Goal: Book appointment/travel/reservation

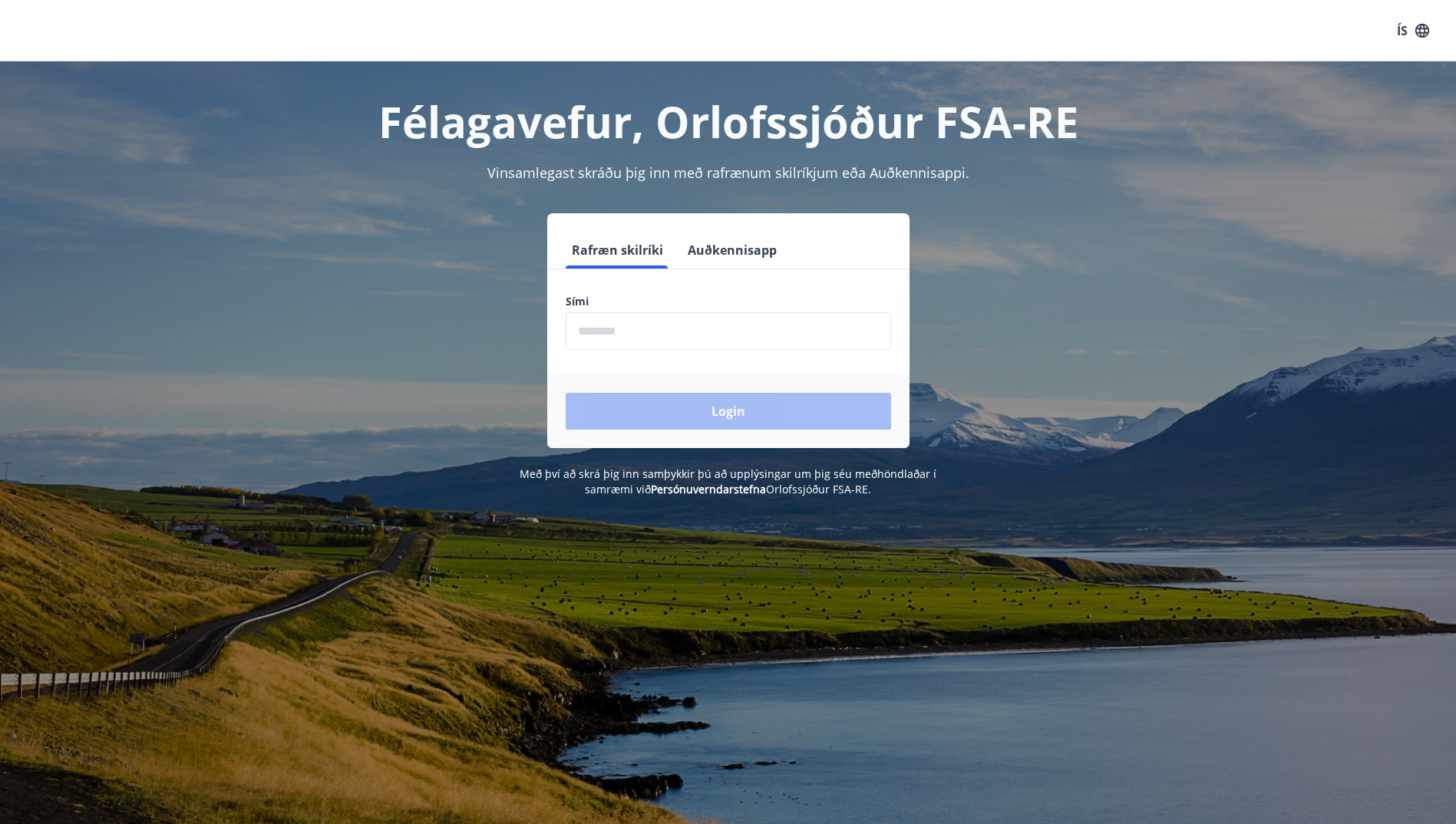
click at [637, 328] on input "phone" at bounding box center [728, 331] width 325 height 38
type input "********"
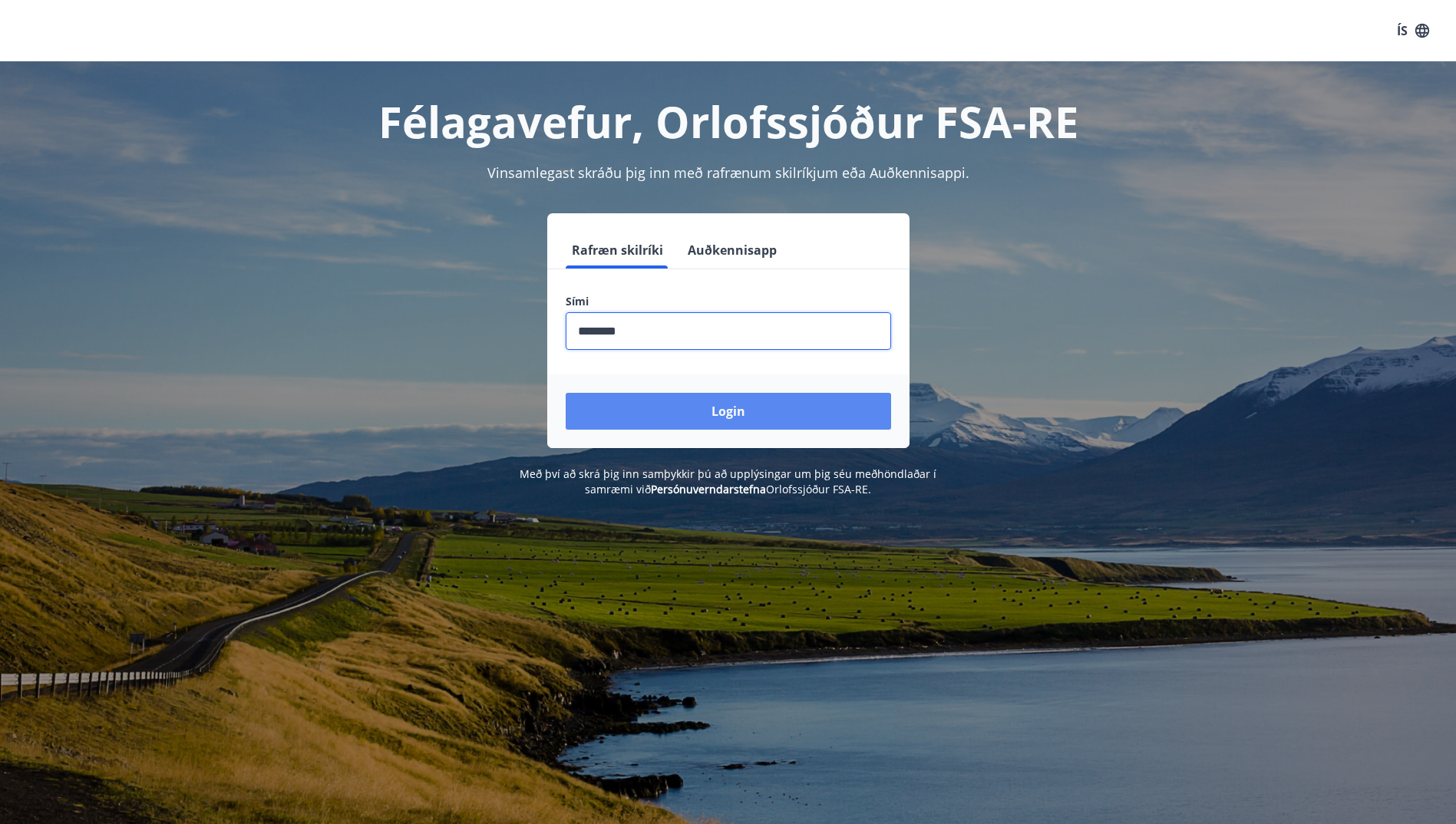
click at [719, 418] on button "Login" at bounding box center [728, 411] width 325 height 37
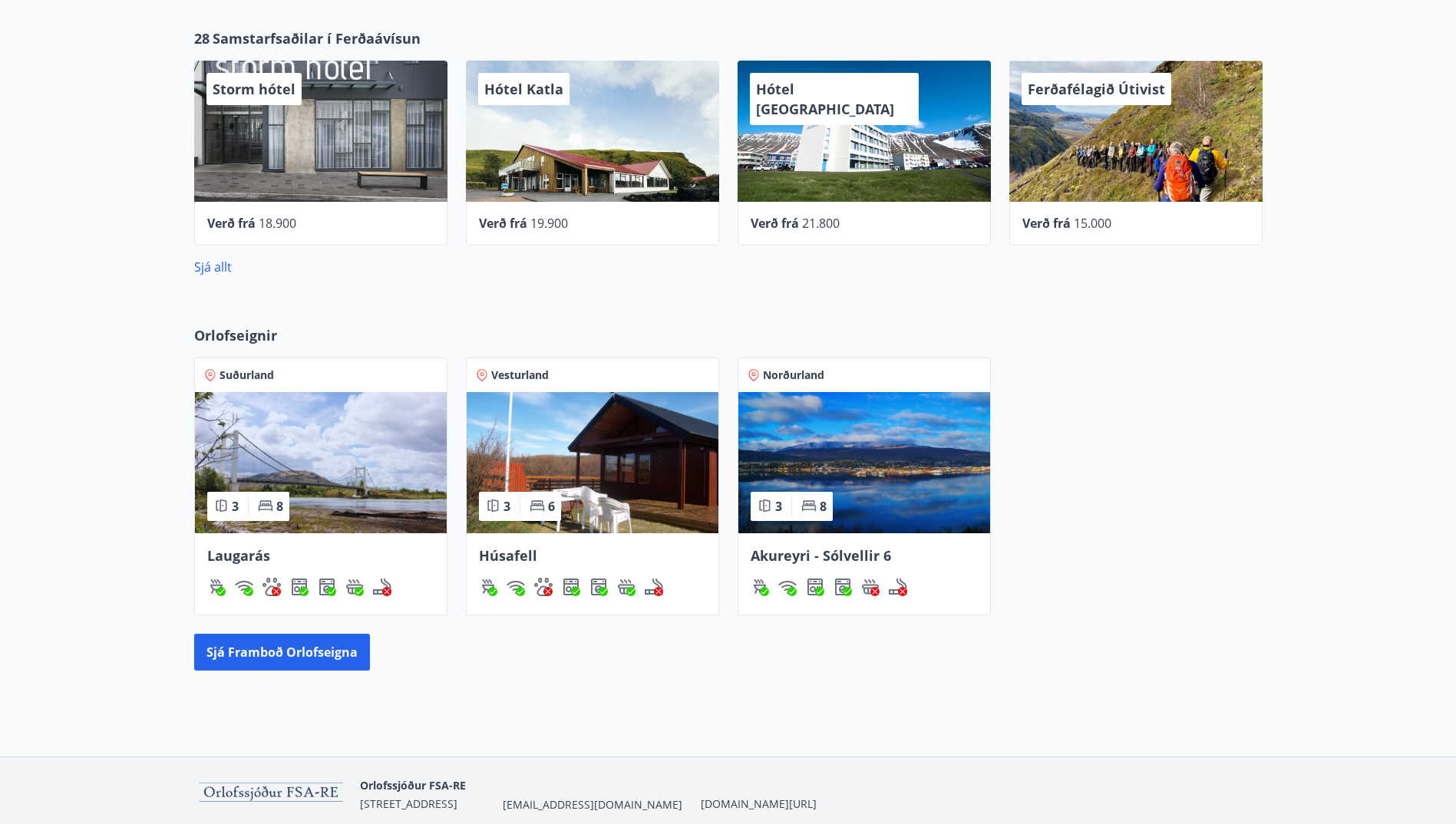
scroll to position [690, 0]
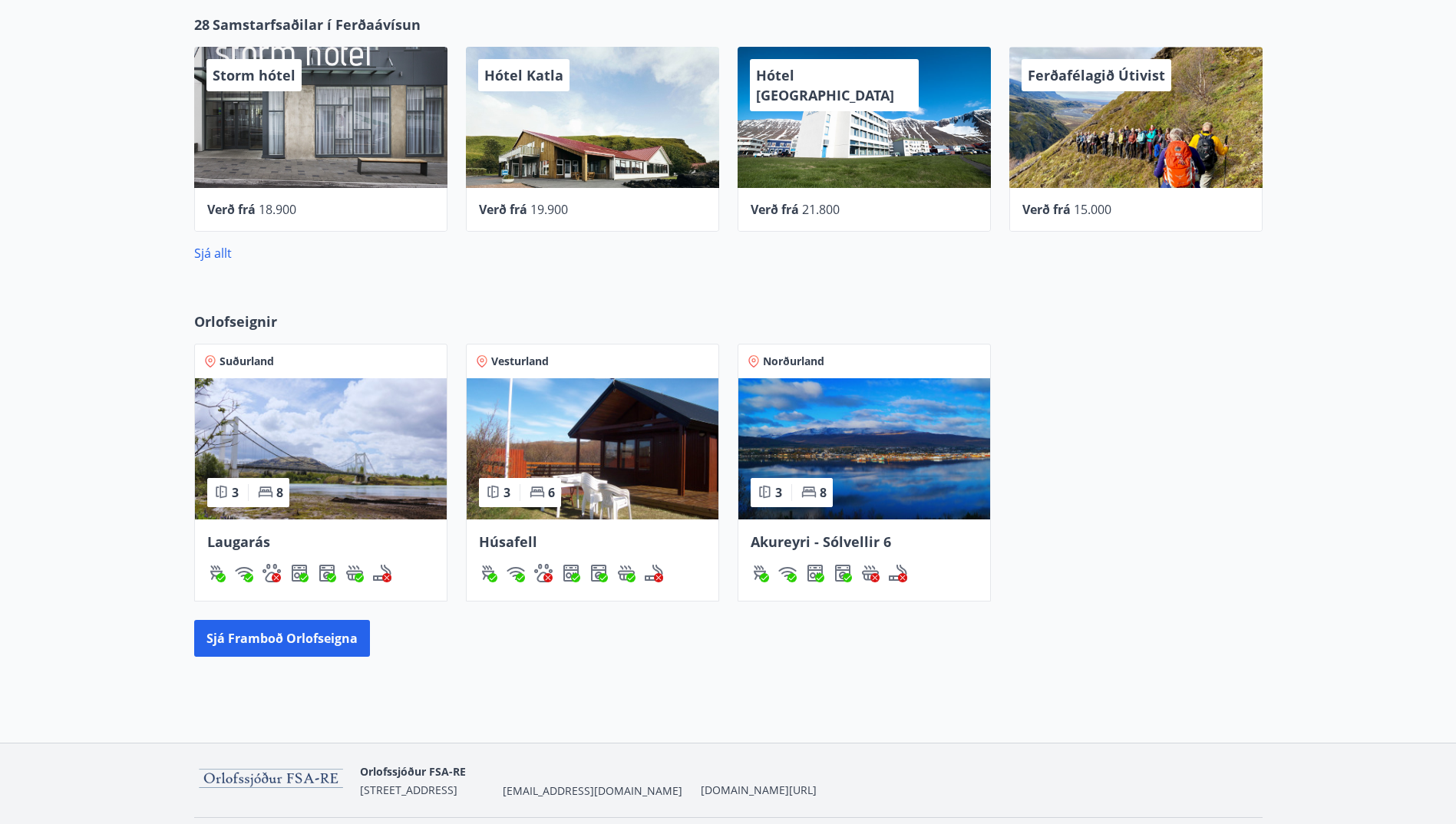
click at [320, 439] on img at bounding box center [321, 449] width 252 height 141
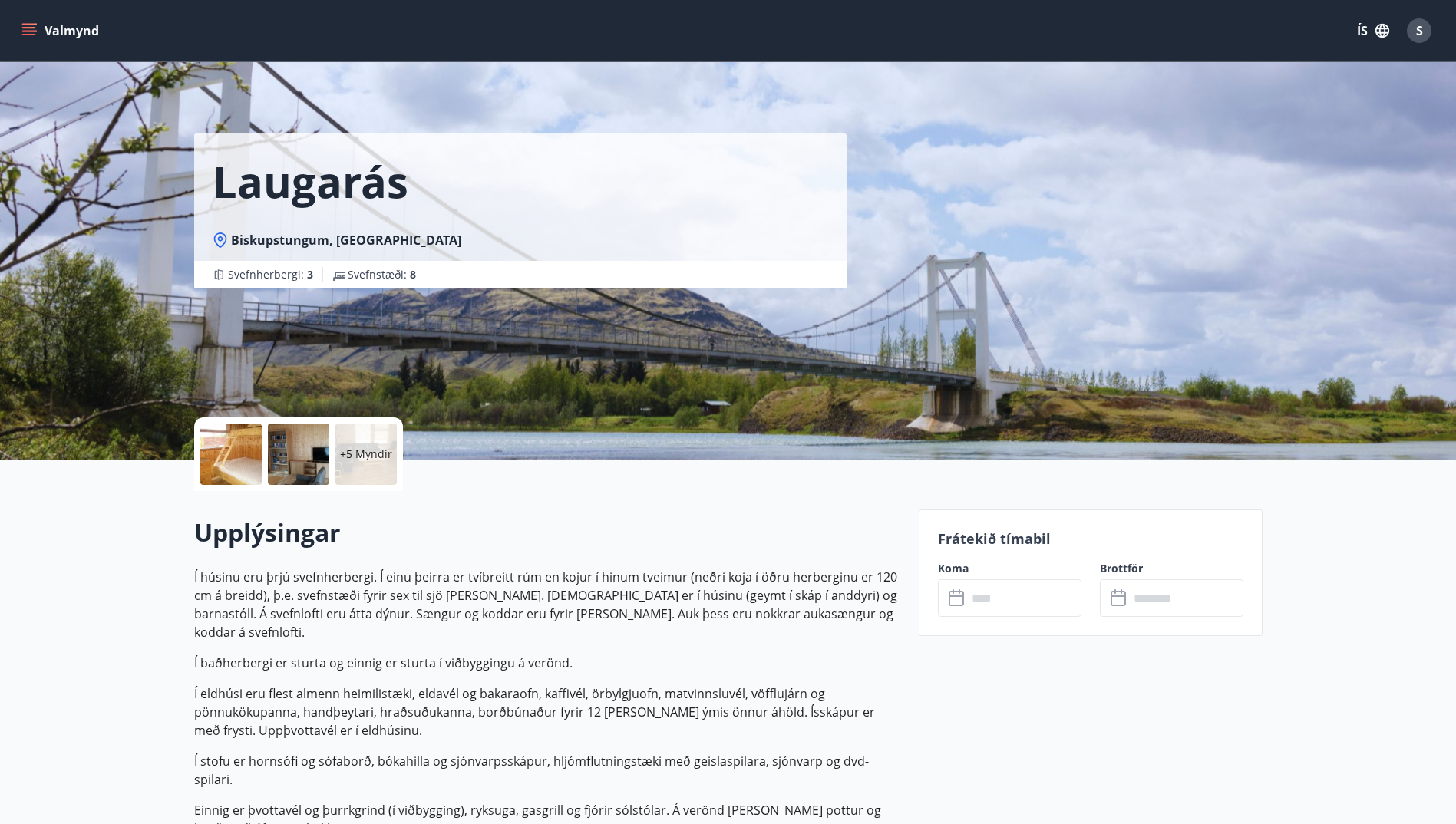
click at [27, 24] on icon "menu" at bounding box center [30, 25] width 16 height 2
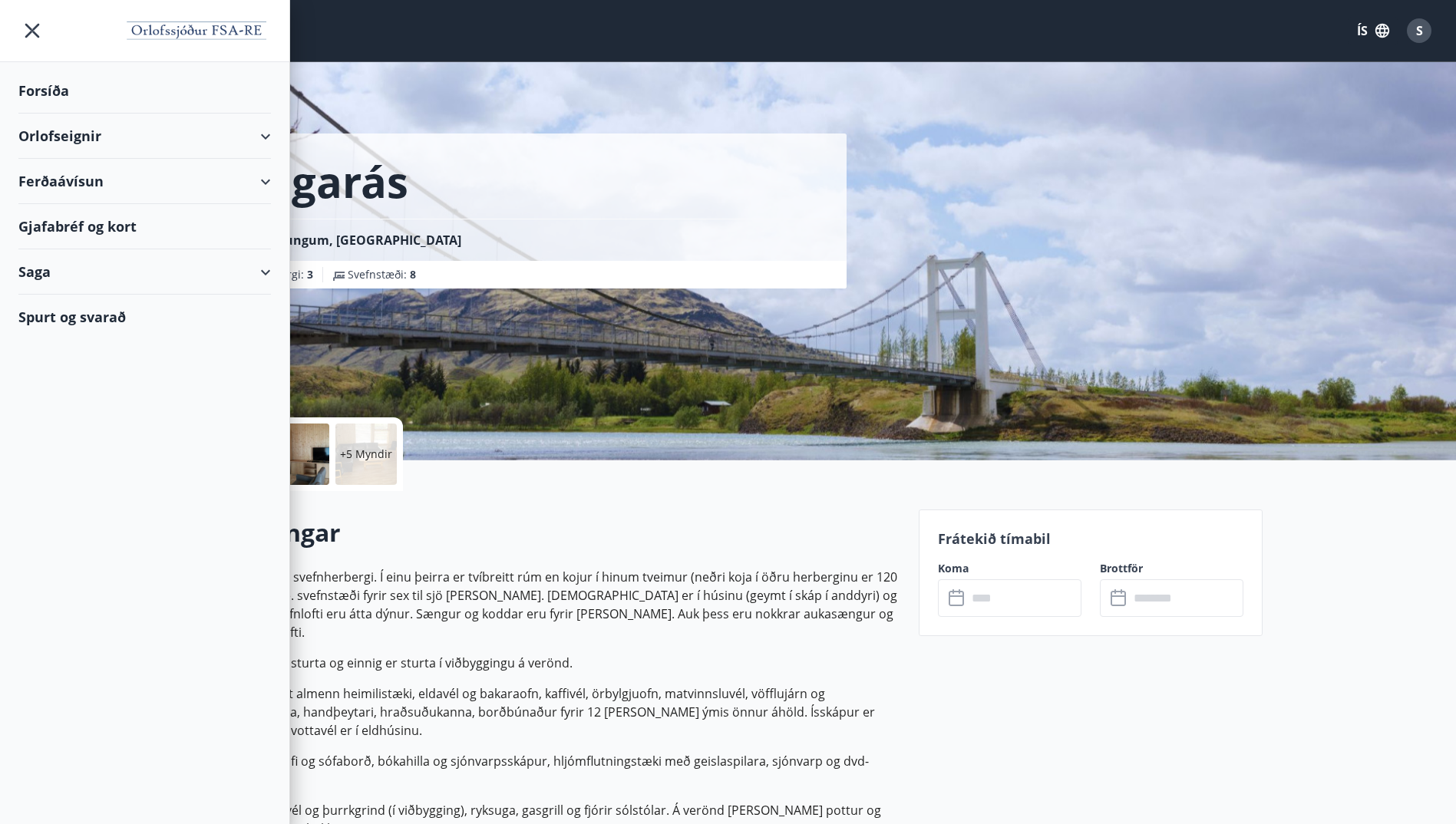
click at [284, 134] on div "Orlofseignir" at bounding box center [145, 136] width 289 height 45
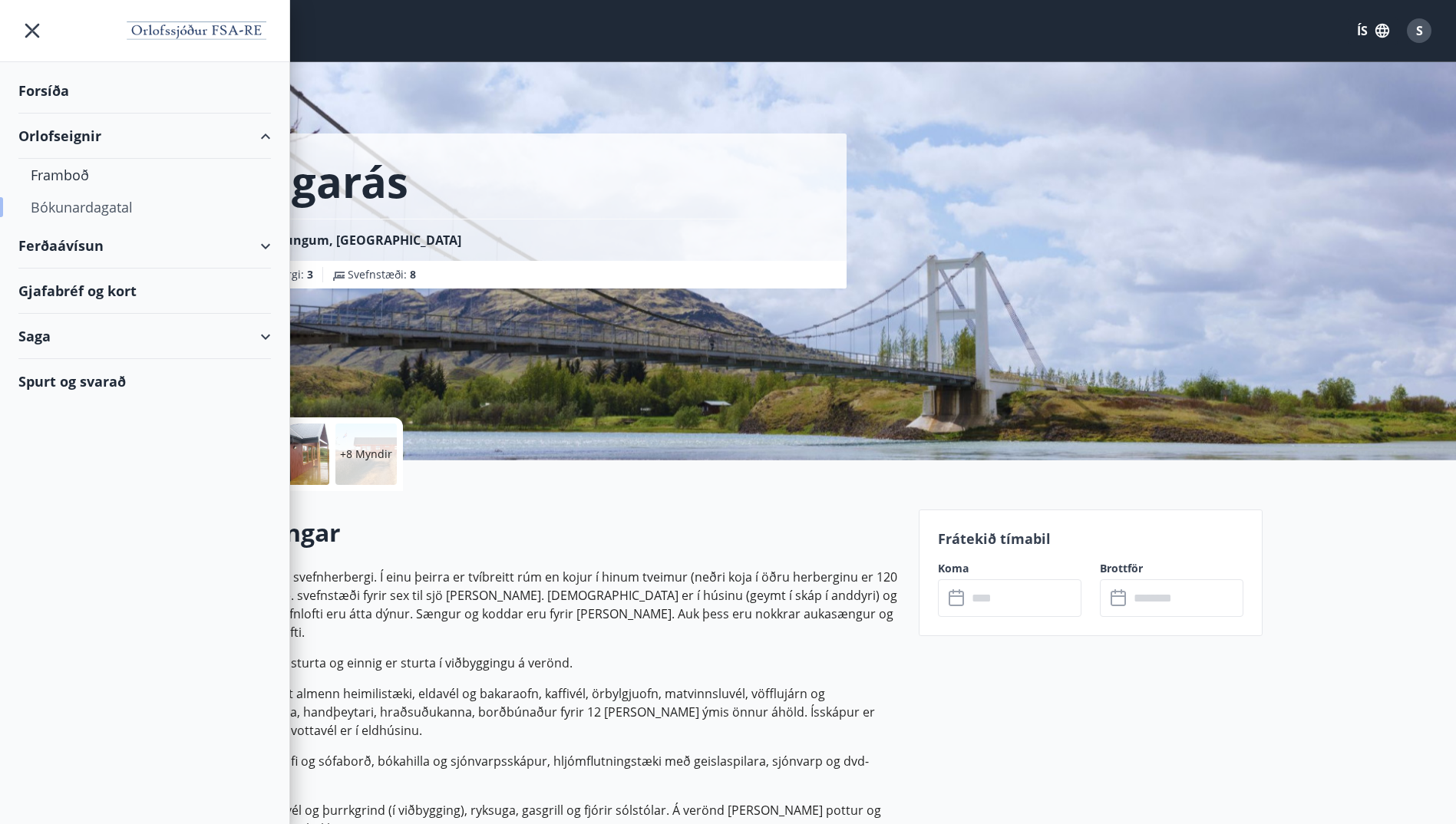
click at [101, 208] on div "Bókunardagatal" at bounding box center [145, 207] width 228 height 32
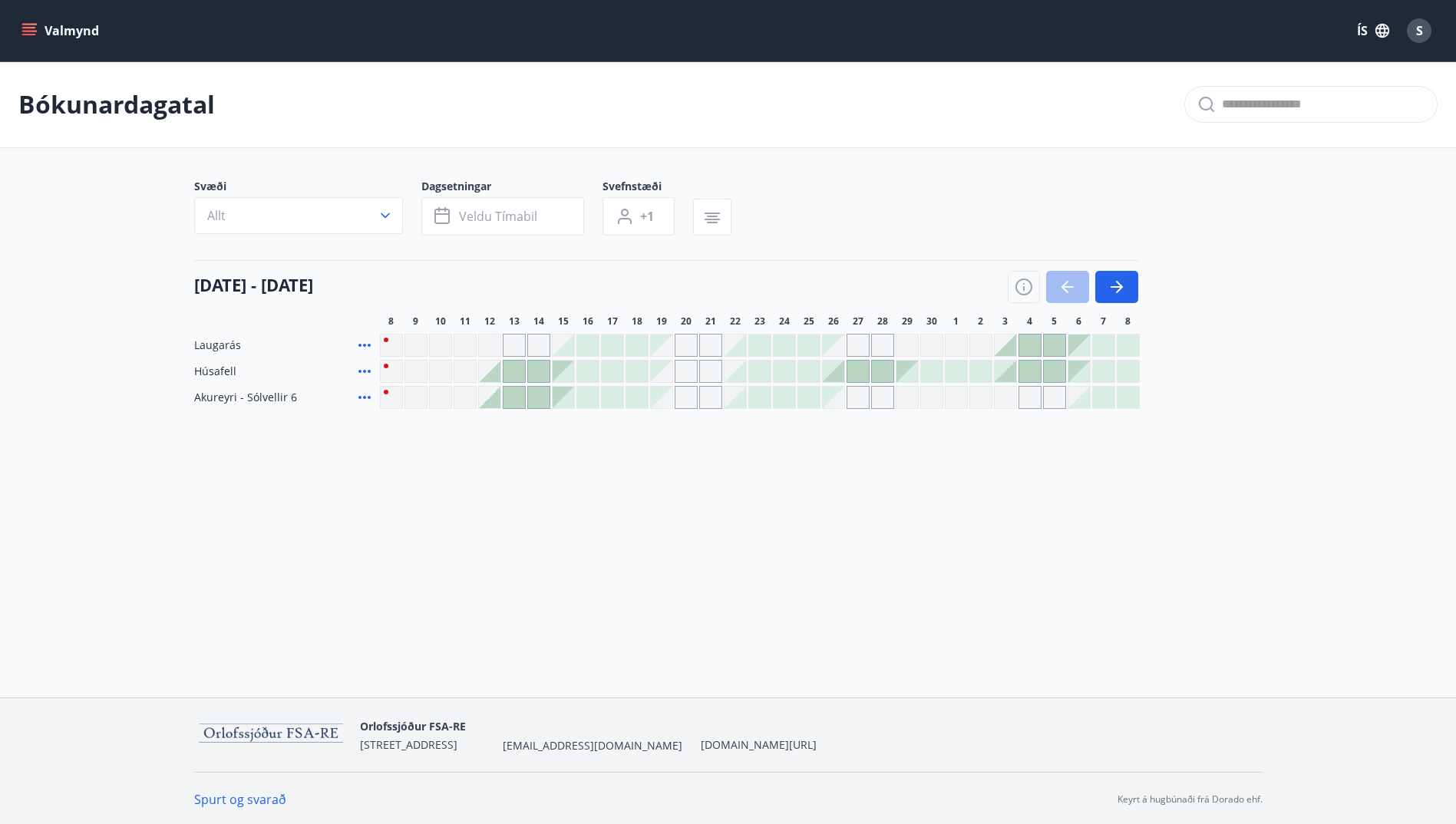
click at [313, 283] on h4 "08 september - 08 október" at bounding box center [254, 284] width 119 height 23
click at [384, 345] on div "Gráir dagar eru ekki bókanlegir" at bounding box center [391, 345] width 23 height 23
click at [403, 348] on div "Gráir dagar eru ekki bókanlegir" at bounding box center [760, 345] width 760 height 23
drag, startPoint x: 410, startPoint y: 348, endPoint x: 424, endPoint y: 348, distance: 14.0
click at [412, 348] on div "Gráir dagar eru ekki bókanlegir" at bounding box center [416, 345] width 23 height 23
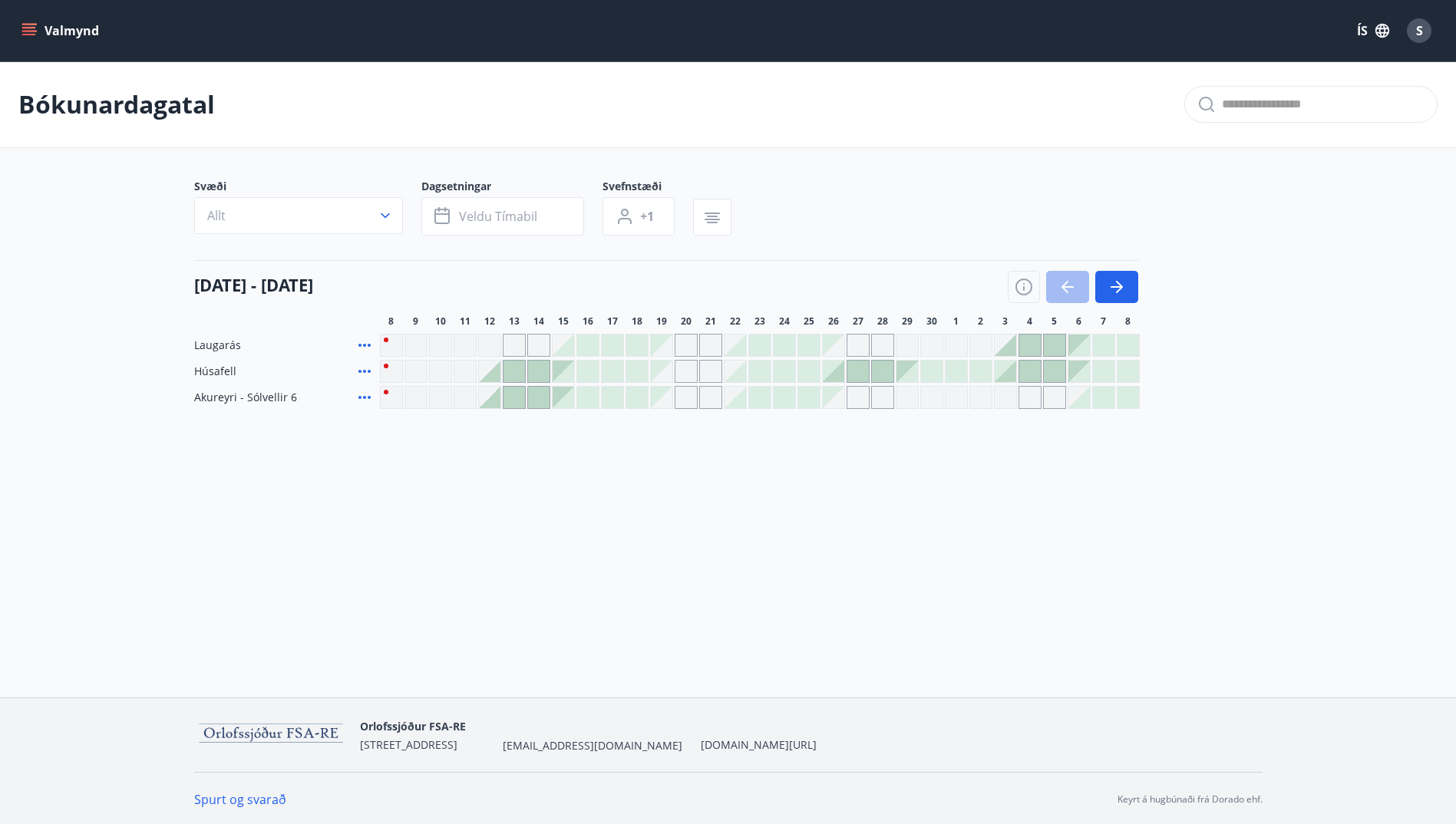
click at [424, 348] on div "Gráir dagar eru ekki bókanlegir" at bounding box center [416, 345] width 23 height 23
click at [433, 348] on div "Gráir dagar eru ekki bókanlegir" at bounding box center [440, 345] width 23 height 23
click at [443, 347] on div "Gráir dagar eru ekki bókanlegir" at bounding box center [440, 345] width 23 height 23
click at [449, 347] on div "Gráir dagar eru ekki bókanlegir" at bounding box center [440, 345] width 23 height 23
click at [1131, 282] on button "button" at bounding box center [1116, 287] width 43 height 32
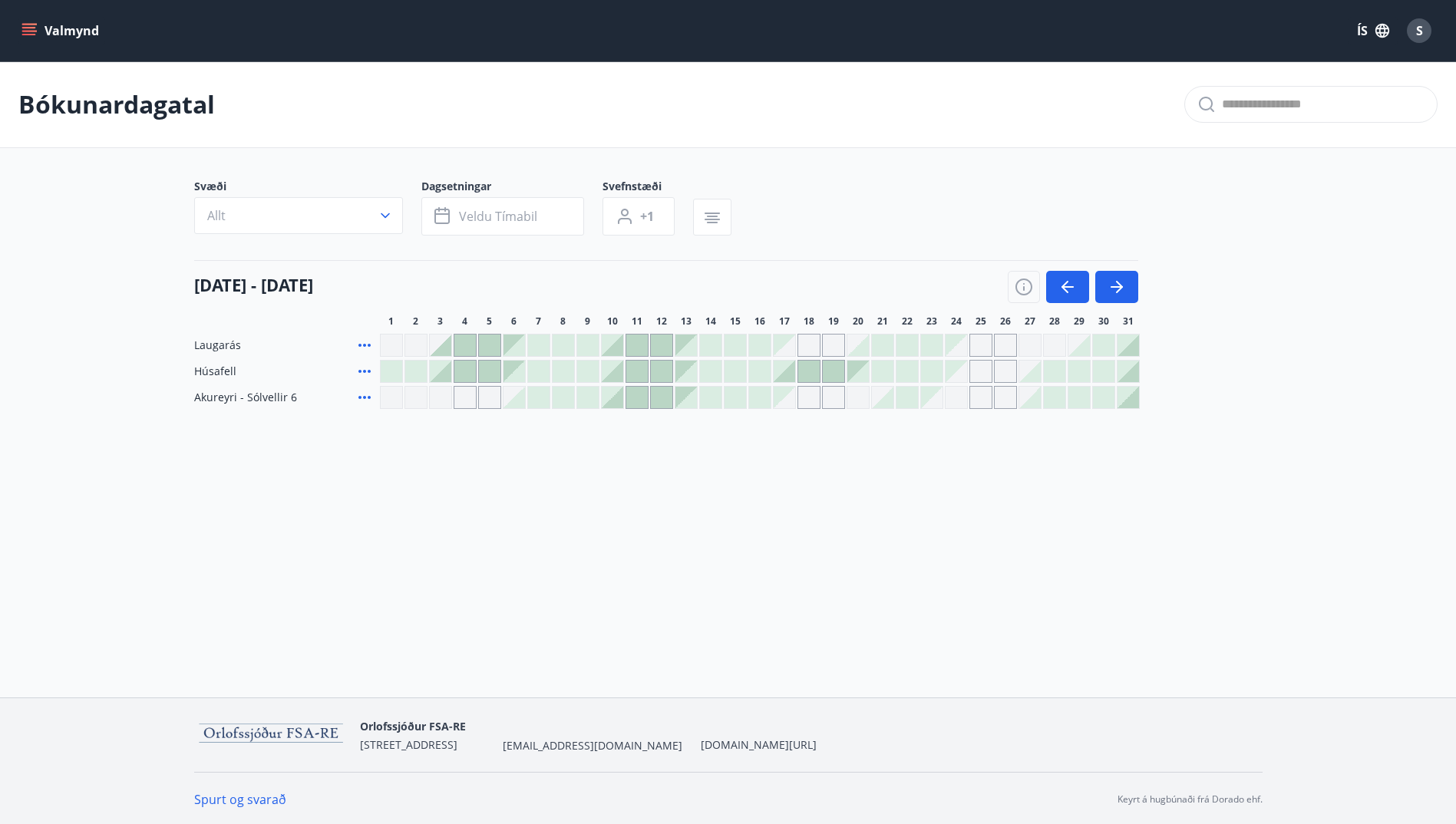
click at [639, 346] on div at bounding box center [636, 344] width 21 height 21
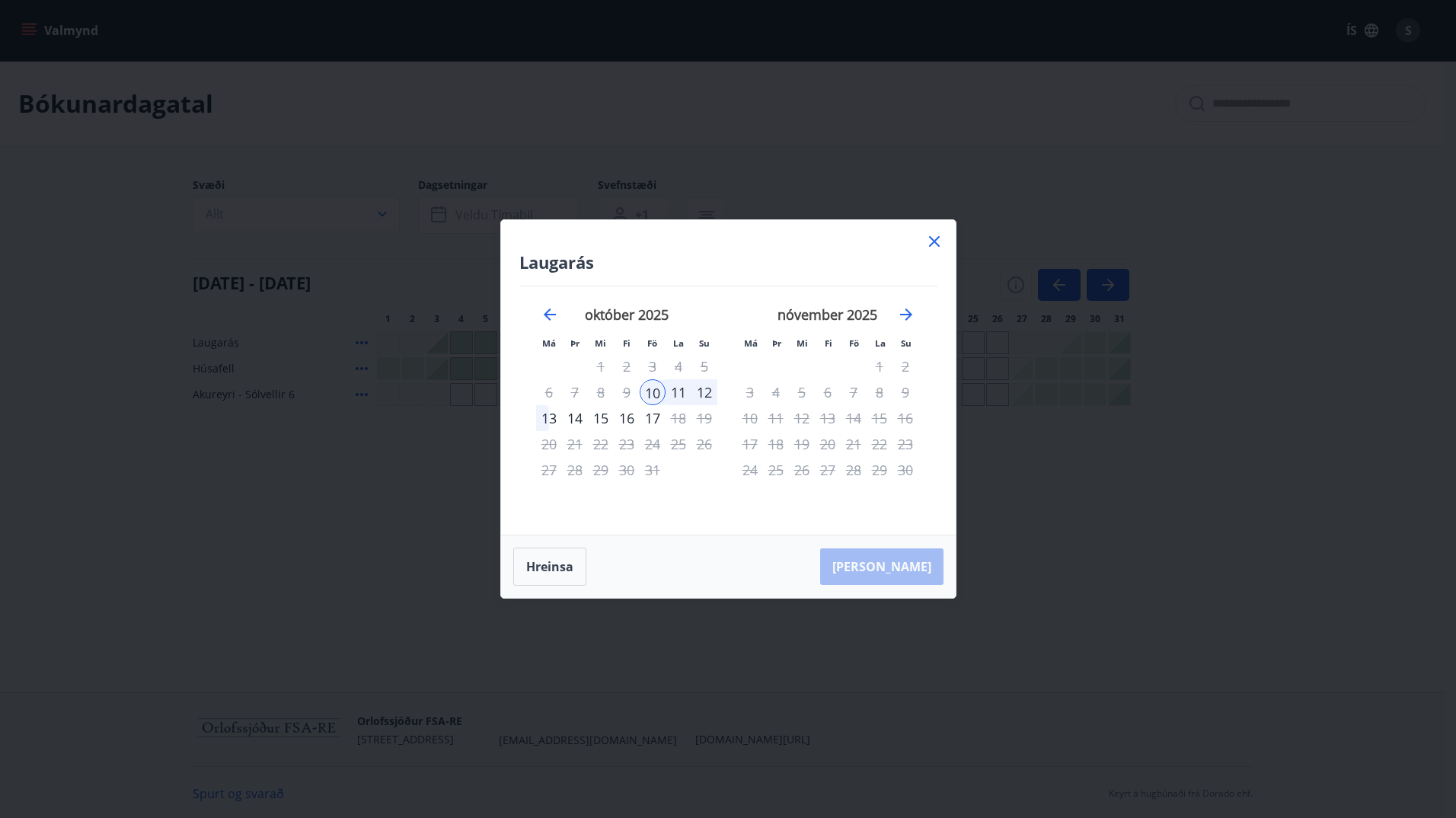
click at [934, 240] on icon at bounding box center [934, 242] width 18 height 18
